Goal: Contribute content

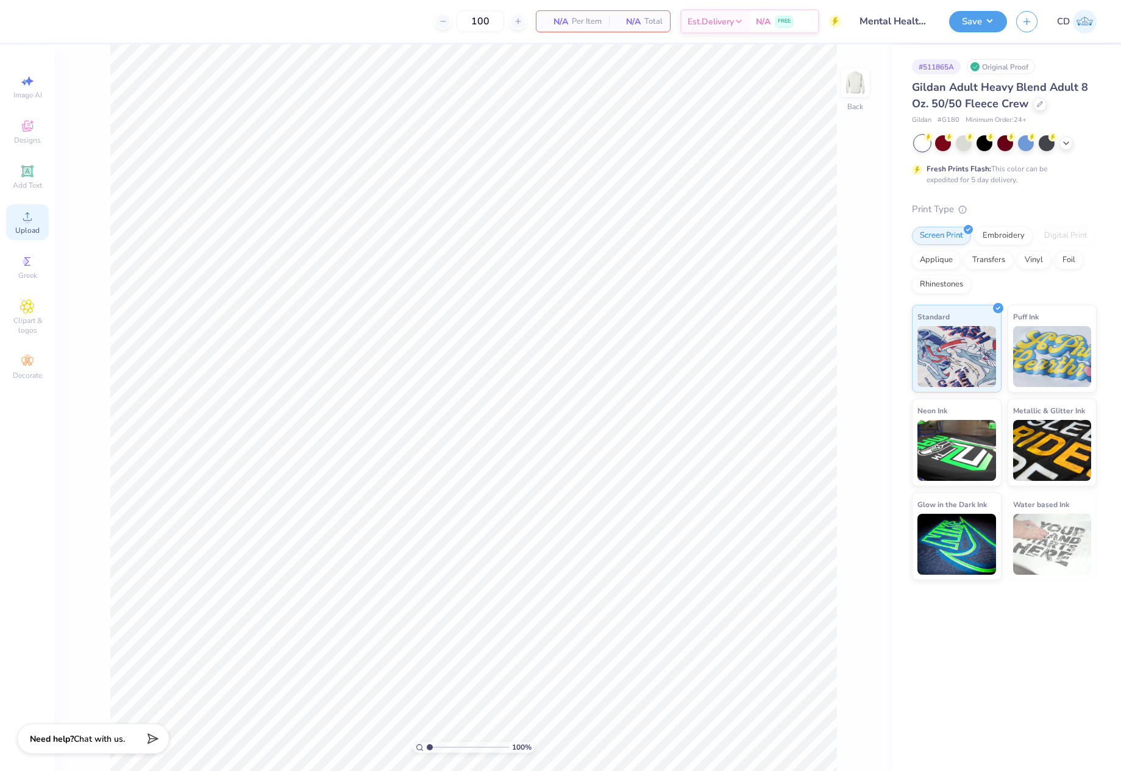
click at [27, 224] on div "Upload" at bounding box center [27, 222] width 43 height 36
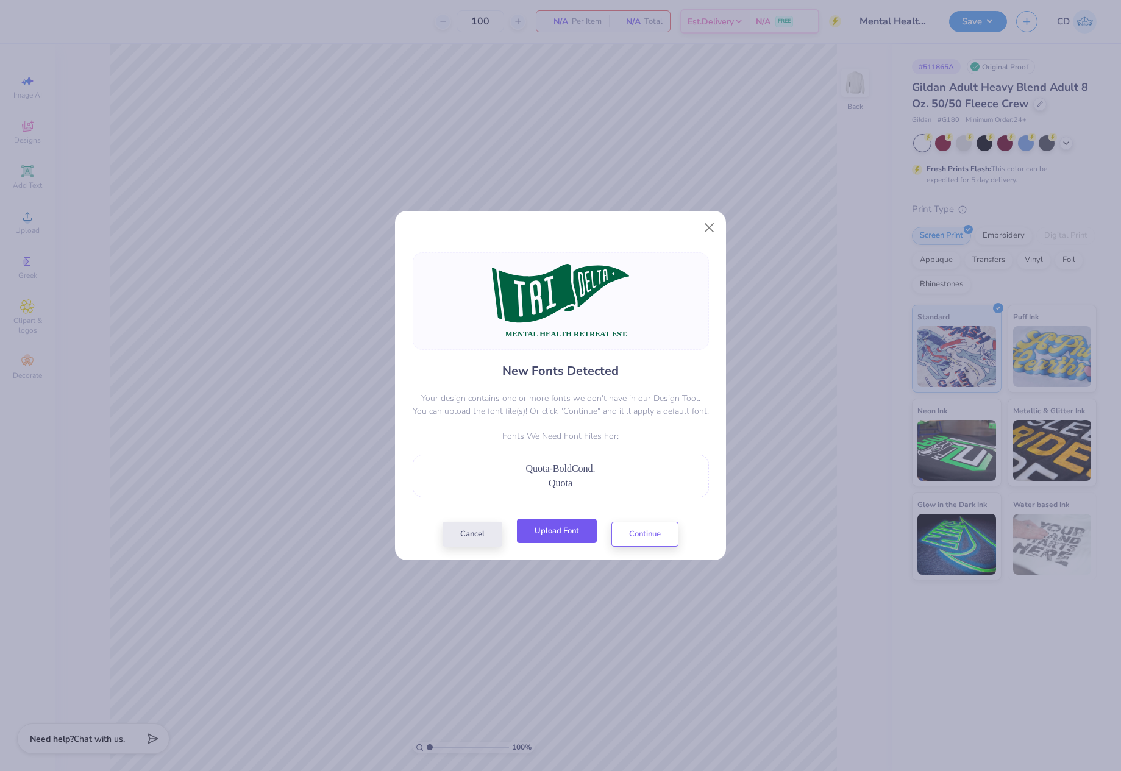
click at [581, 541] on button "Upload Font" at bounding box center [557, 531] width 80 height 25
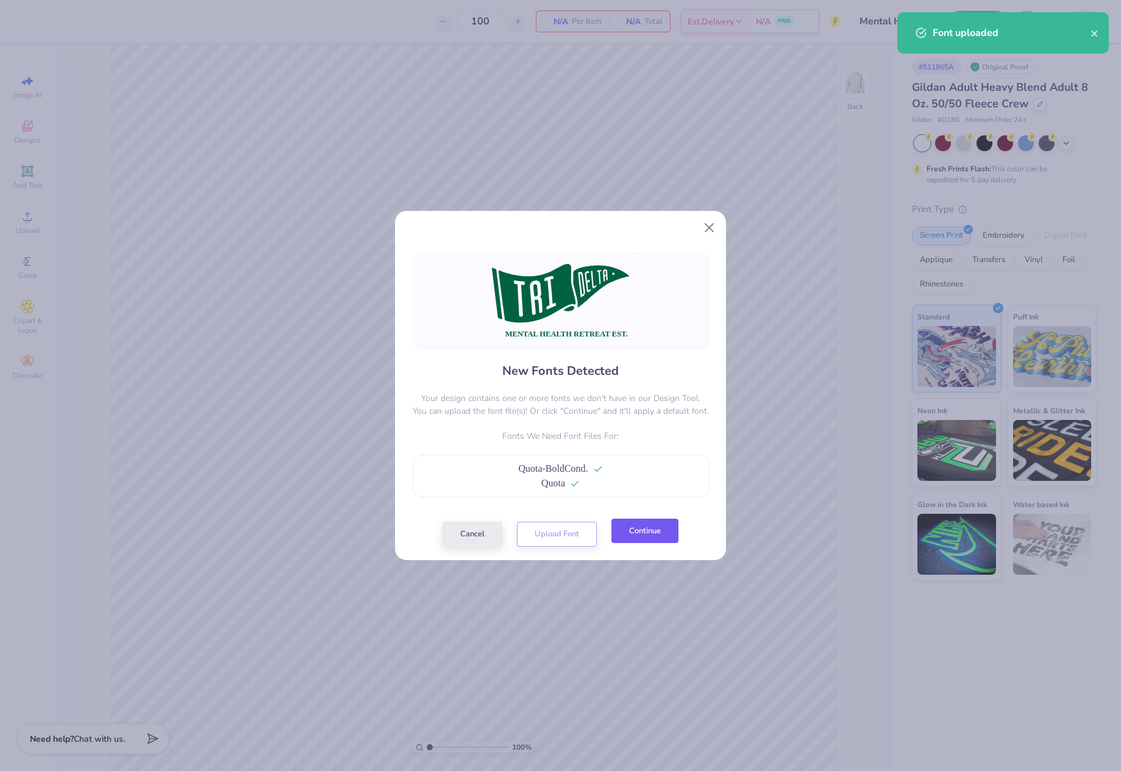
click at [654, 539] on button "Continue" at bounding box center [644, 531] width 67 height 25
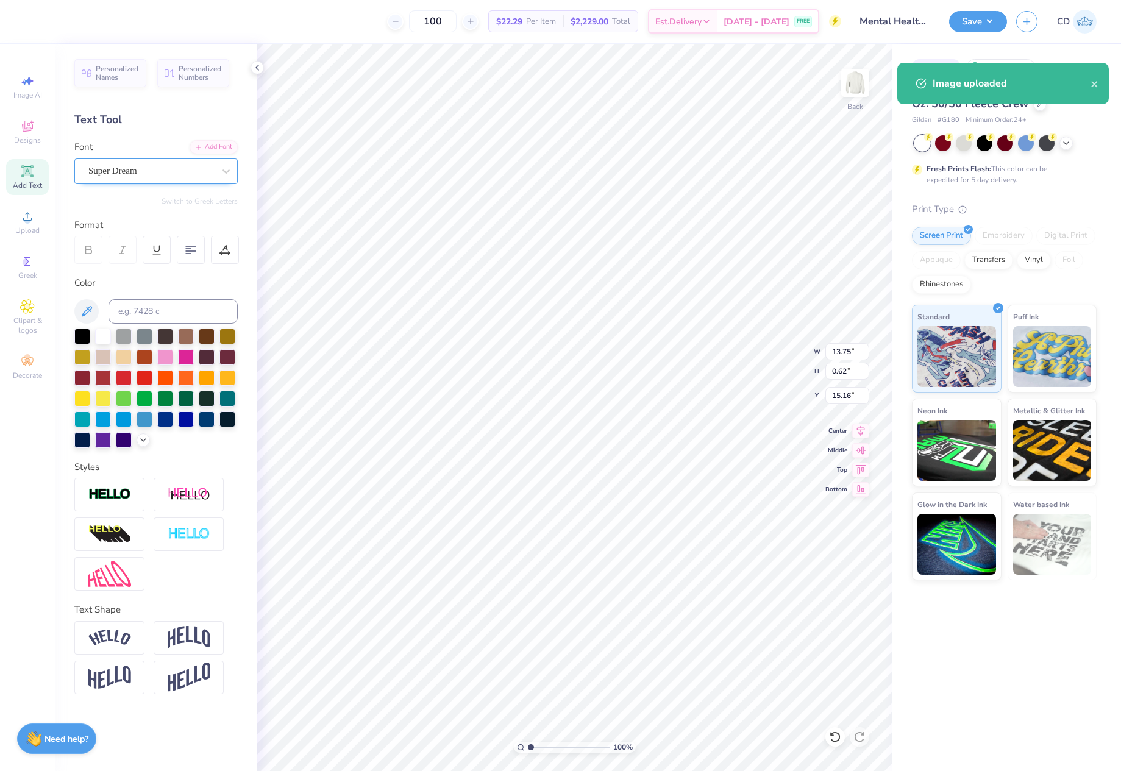
click at [167, 167] on div "Super Dream" at bounding box center [151, 171] width 128 height 19
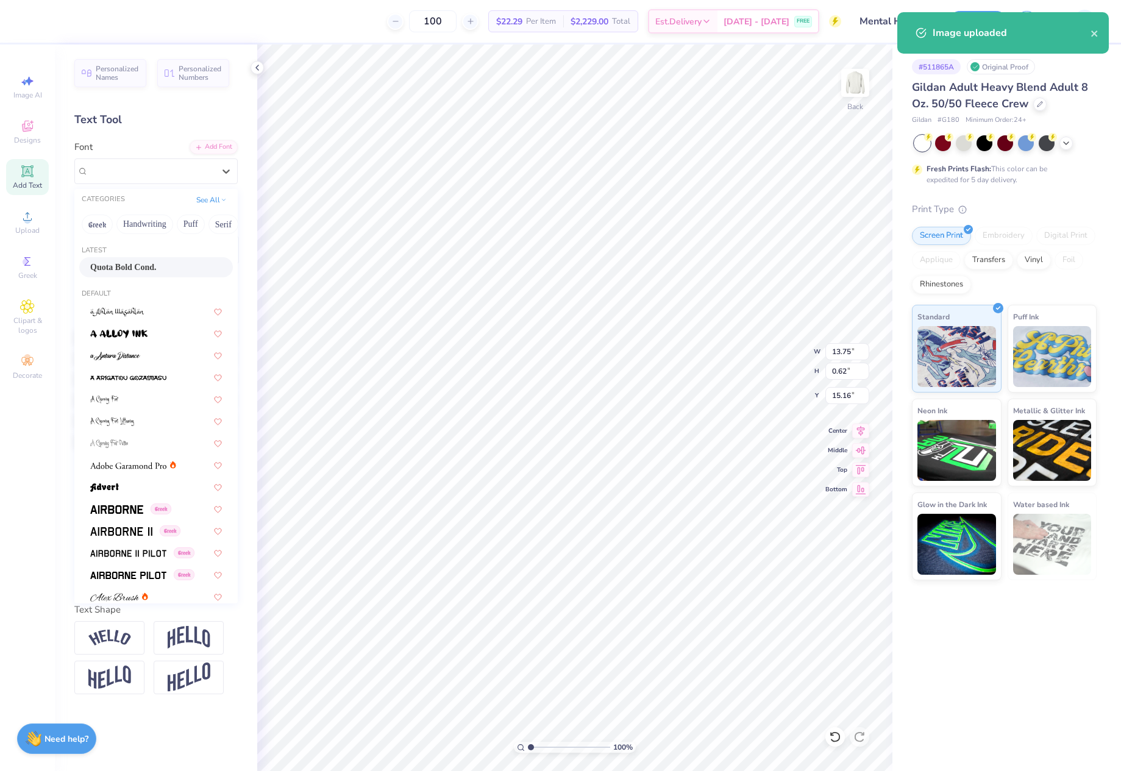
click at [125, 265] on span "Quota Bold Cond." at bounding box center [123, 267] width 66 height 13
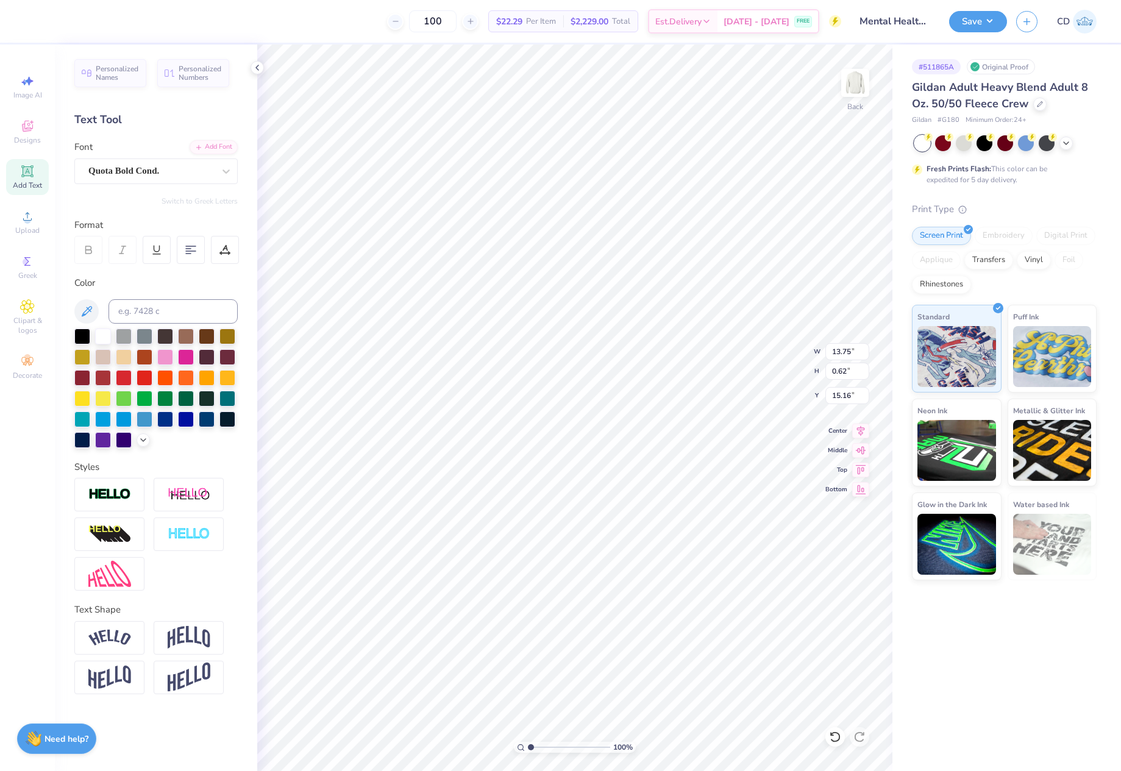
type input "11.73"
type input "0.68"
type input "14.88"
click at [863, 433] on icon at bounding box center [860, 429] width 17 height 15
click at [865, 428] on icon at bounding box center [860, 429] width 17 height 15
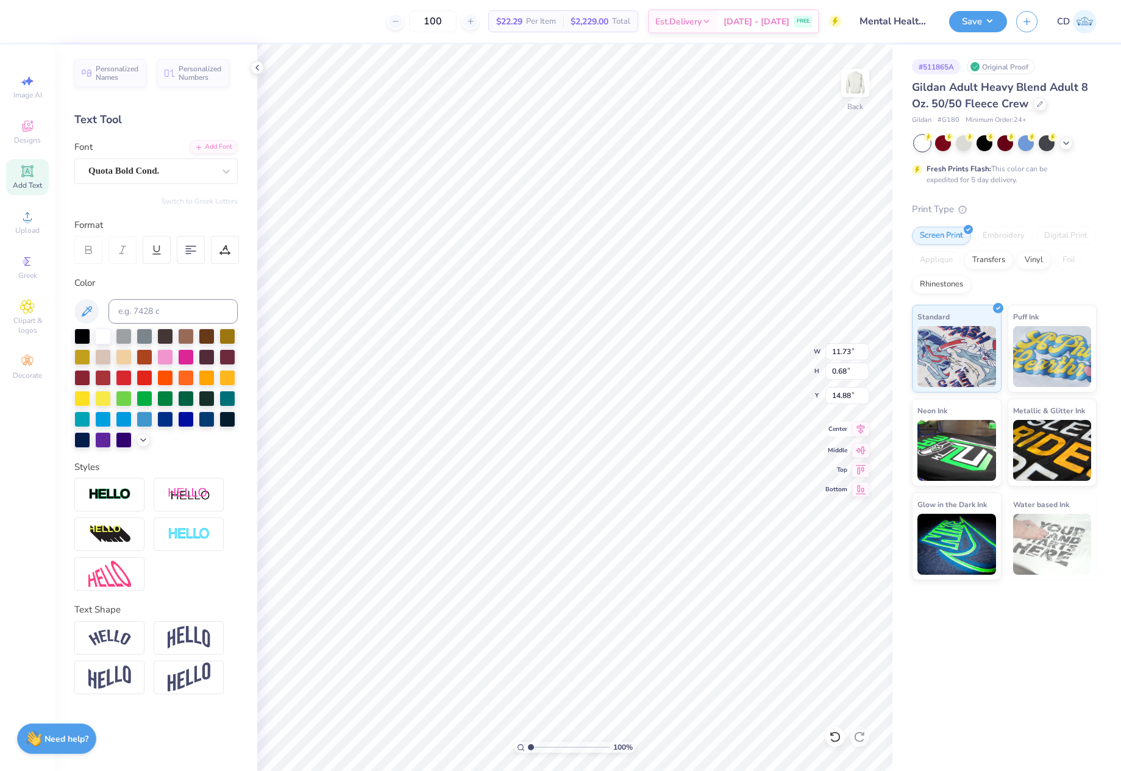
type input "14.67"
type input "6.29"
type input "7.97"
click at [861, 431] on icon at bounding box center [860, 429] width 17 height 15
drag, startPoint x: 829, startPoint y: 352, endPoint x: 856, endPoint y: 353, distance: 26.2
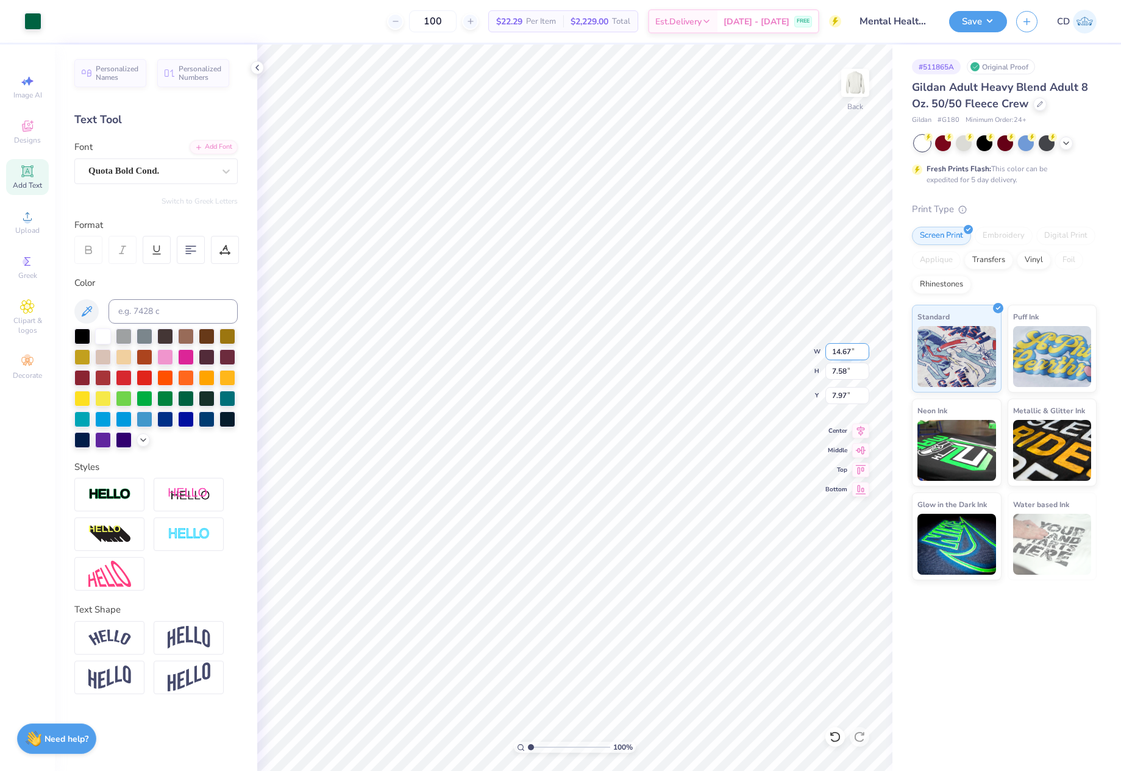
click at [856, 353] on input "14.67" at bounding box center [847, 351] width 44 height 17
type input "10.00"
type input "5.17"
drag, startPoint x: 830, startPoint y: 398, endPoint x: 848, endPoint y: 397, distance: 18.3
click at [848, 397] on input "9.18" at bounding box center [847, 395] width 44 height 17
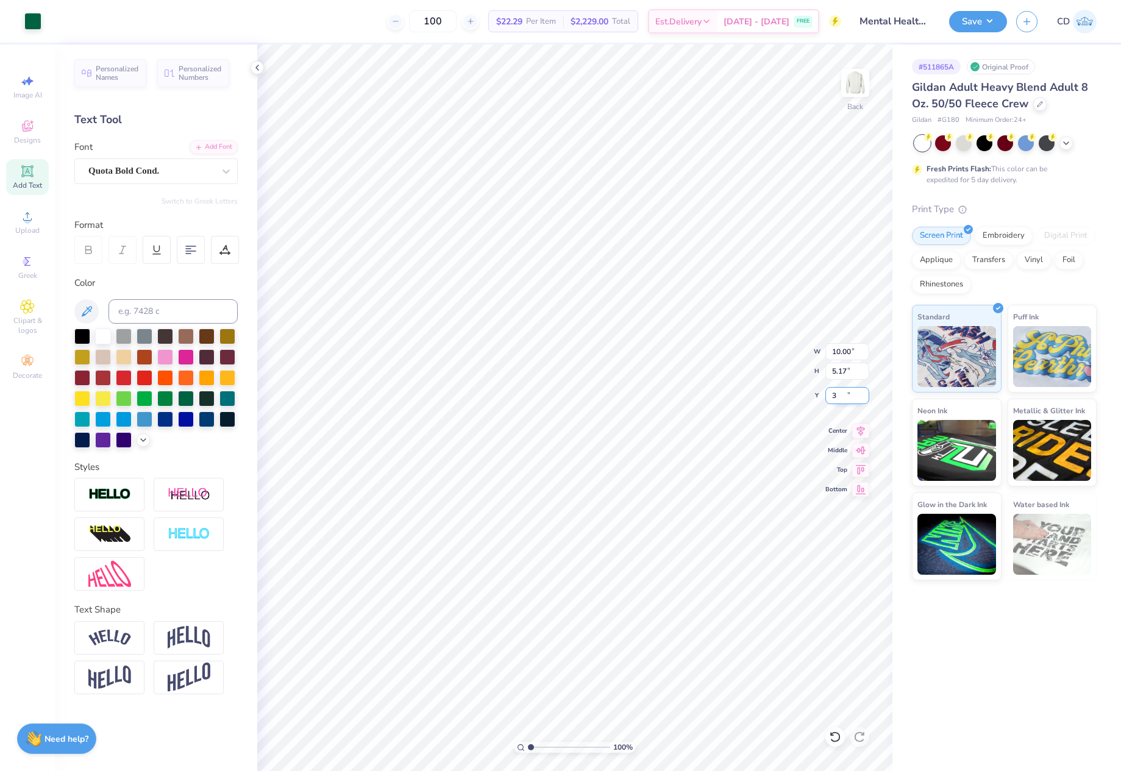
type input "3.00"
click at [848, 94] on img at bounding box center [855, 83] width 49 height 49
click at [30, 224] on div "Upload" at bounding box center [27, 222] width 43 height 36
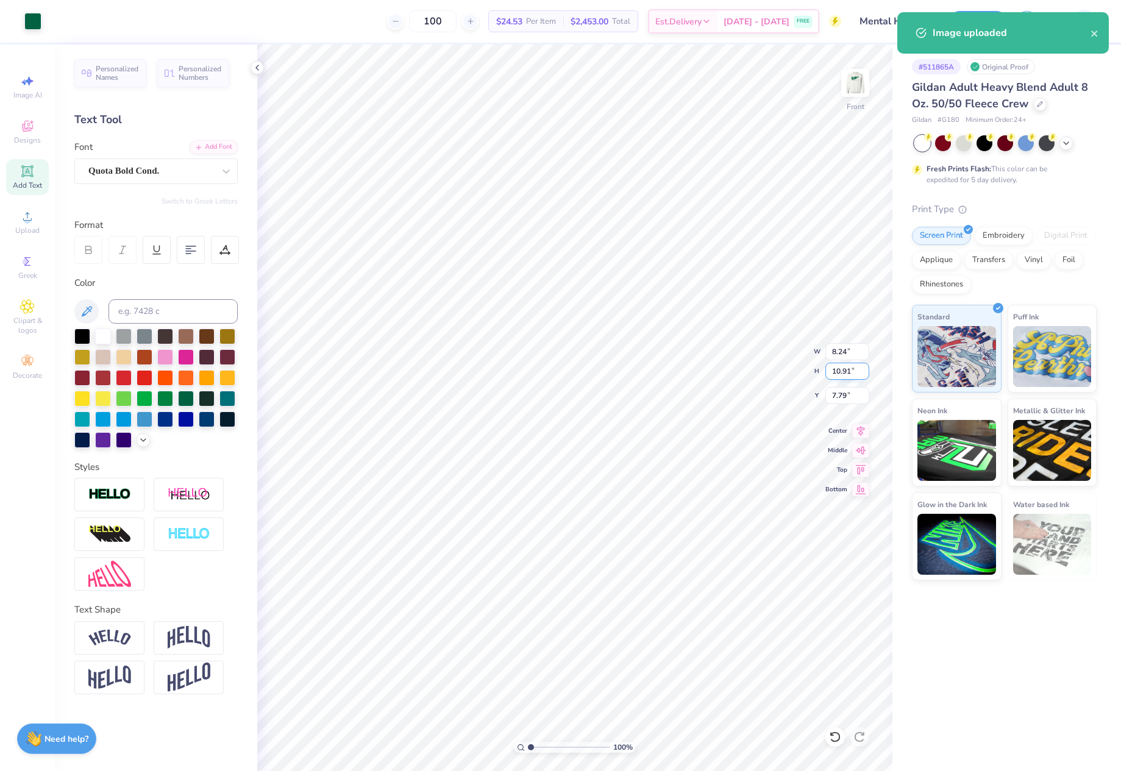
drag, startPoint x: 830, startPoint y: 376, endPoint x: 849, endPoint y: 375, distance: 18.9
click at [849, 375] on input "10.91" at bounding box center [847, 371] width 44 height 17
click at [853, 372] on input "10.91" at bounding box center [847, 371] width 44 height 17
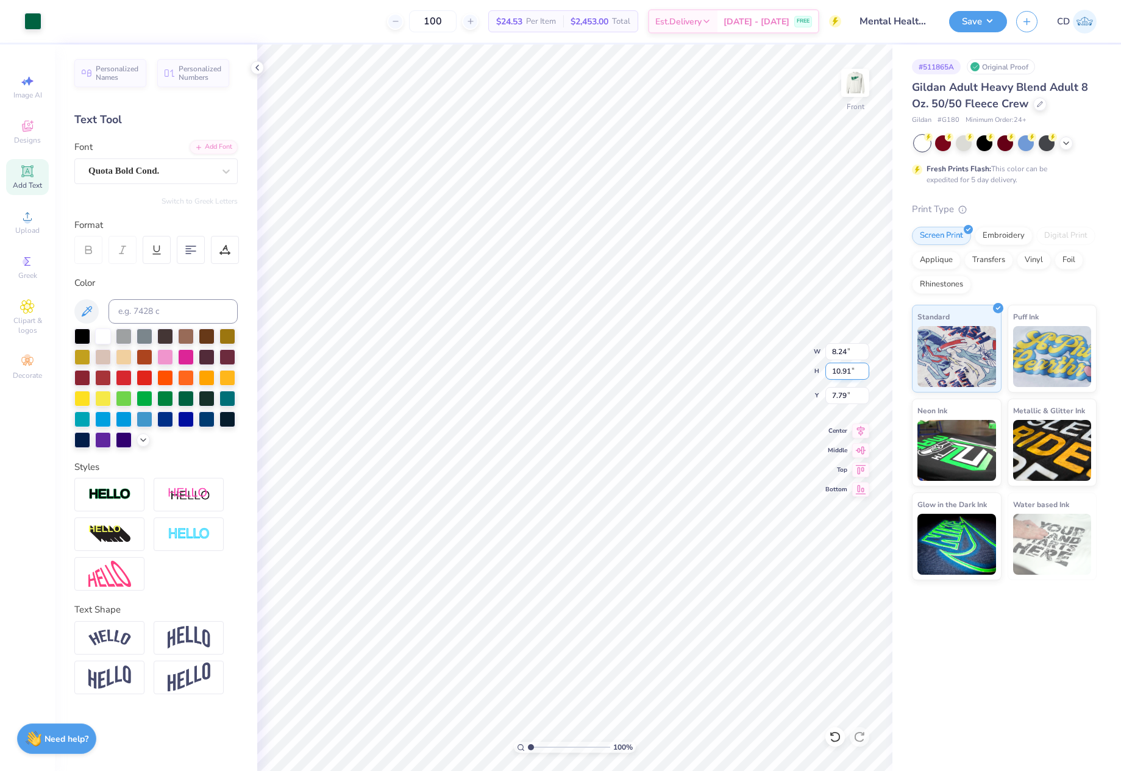
drag, startPoint x: 854, startPoint y: 372, endPoint x: 829, endPoint y: 375, distance: 25.1
click at [829, 375] on input "10.91" at bounding box center [847, 371] width 44 height 17
type input "15"
type input "11.32"
type input "15.00"
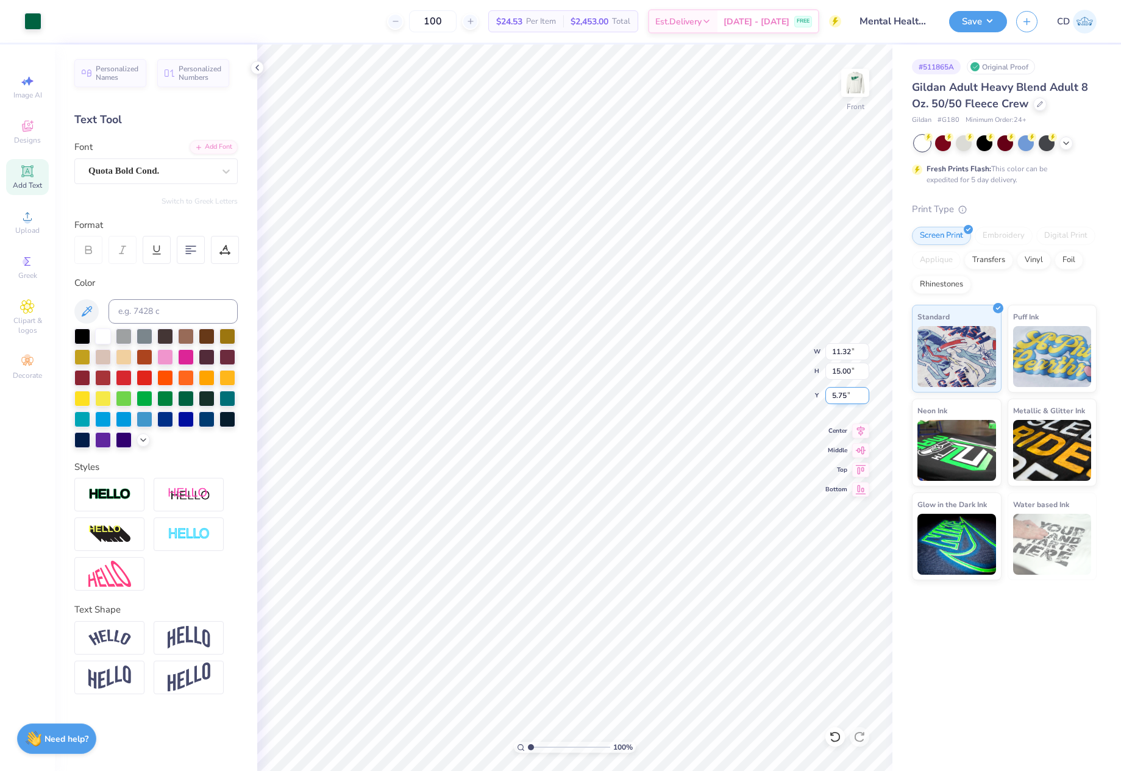
drag, startPoint x: 831, startPoint y: 394, endPoint x: 854, endPoint y: 395, distance: 23.8
click at [854, 395] on input "5.75" at bounding box center [847, 395] width 44 height 17
type input "3.00"
click at [971, 23] on button "Save" at bounding box center [978, 19] width 58 height 21
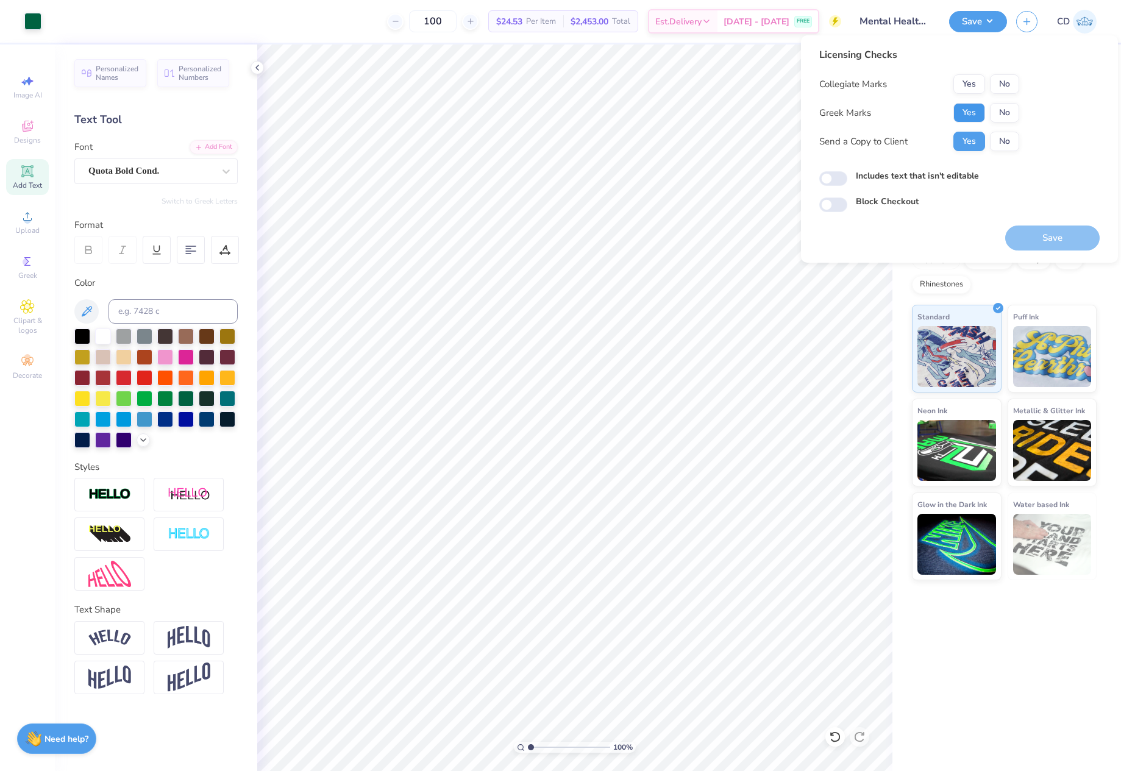
click at [971, 108] on button "Yes" at bounding box center [969, 113] width 32 height 20
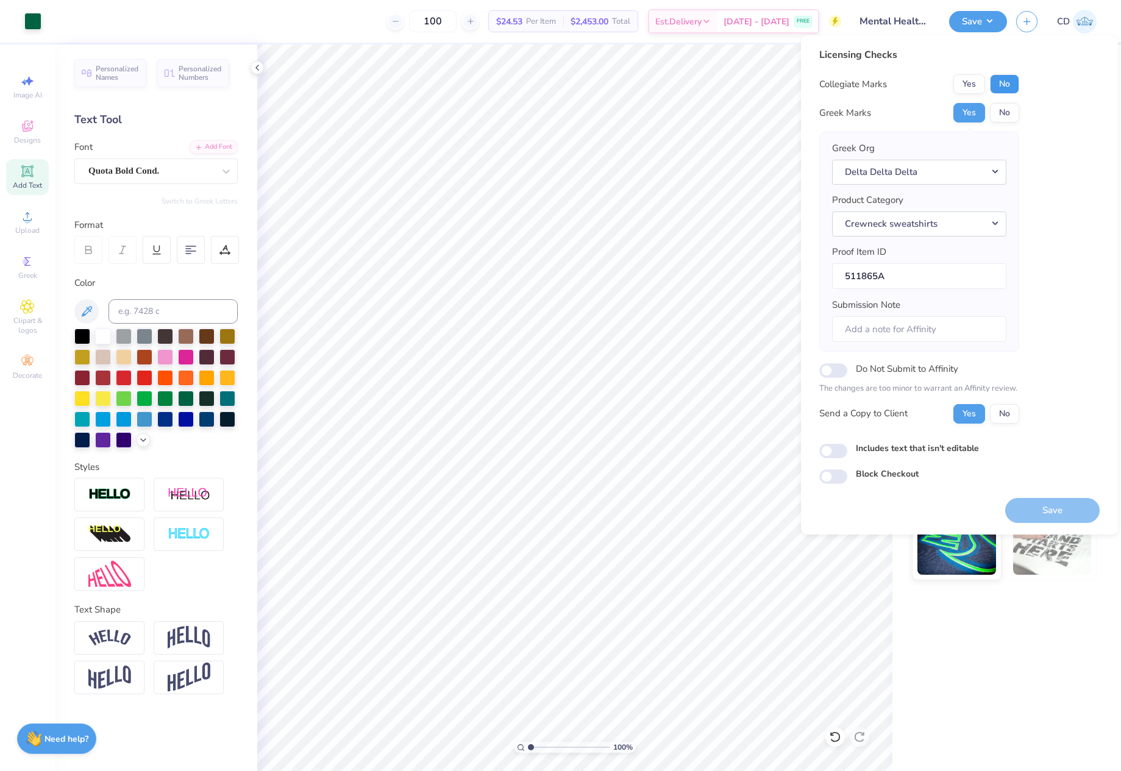
click at [1001, 84] on button "No" at bounding box center [1004, 84] width 29 height 20
click at [831, 446] on input "Includes text that isn't editable" at bounding box center [833, 451] width 28 height 15
checkbox input "true"
click at [1069, 508] on button "Save" at bounding box center [1052, 510] width 94 height 25
